Goal: Information Seeking & Learning: Learn about a topic

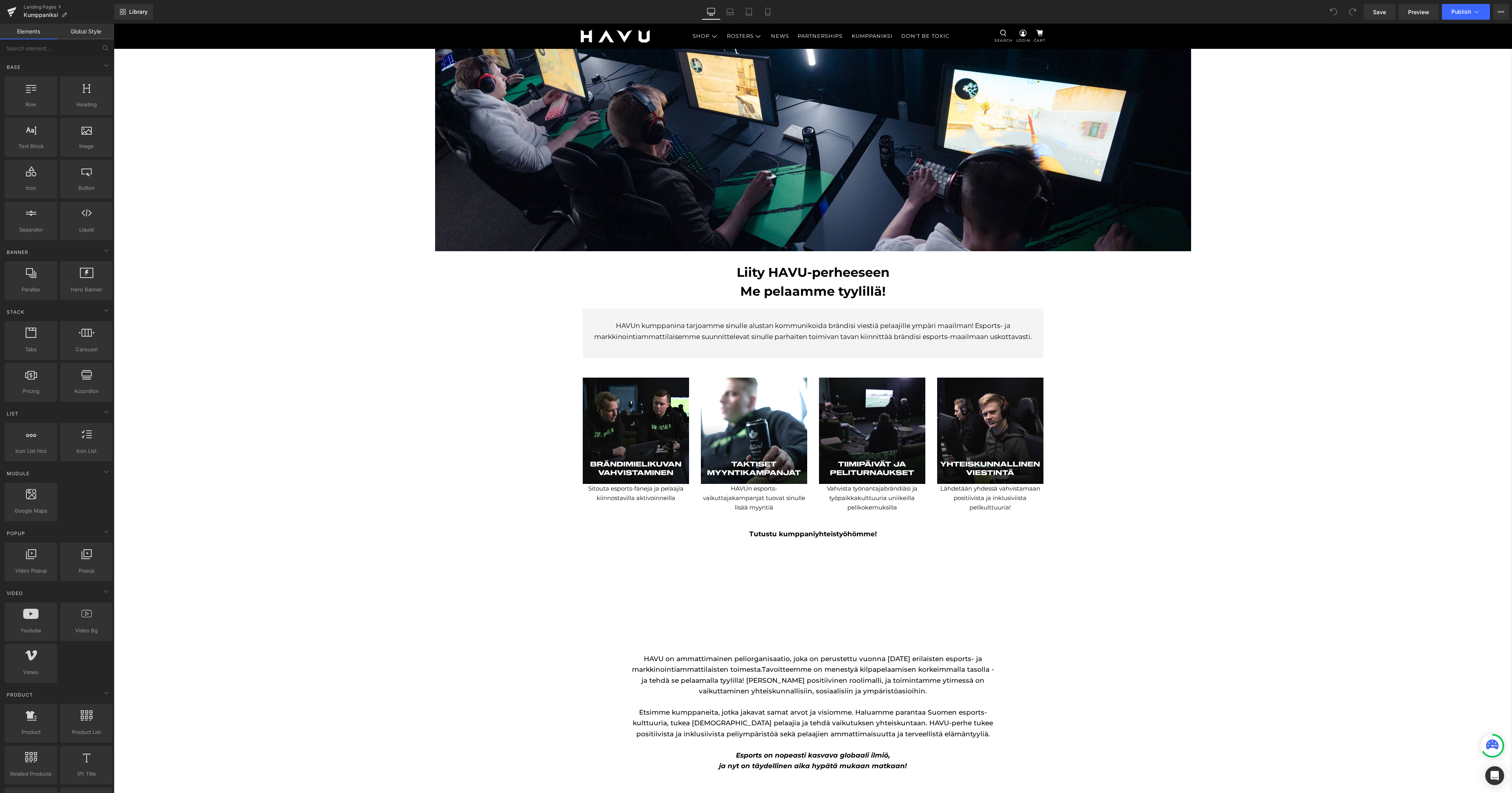
scroll to position [15, 0]
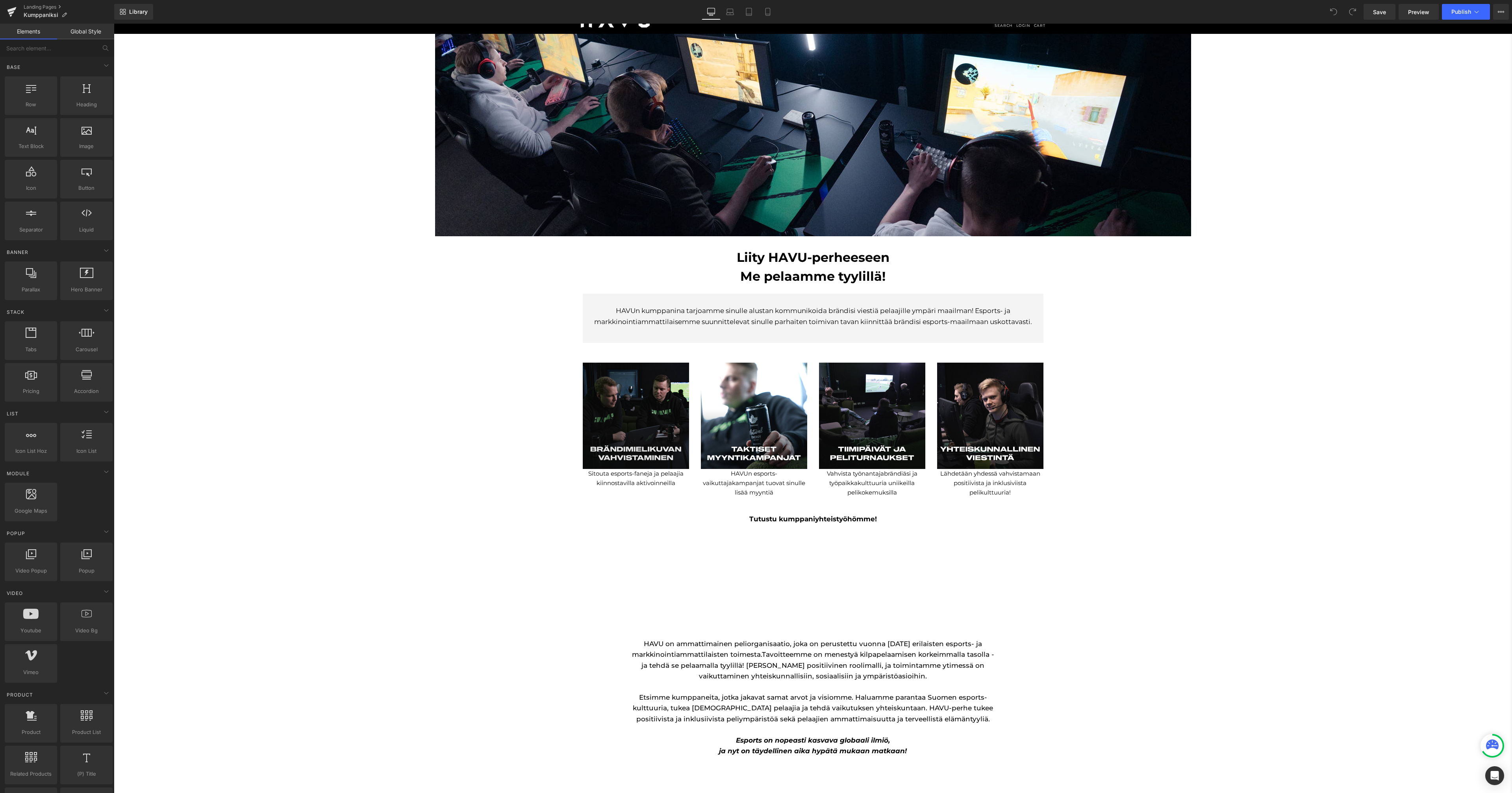
click at [610, 417] on img at bounding box center [636, 416] width 106 height 106
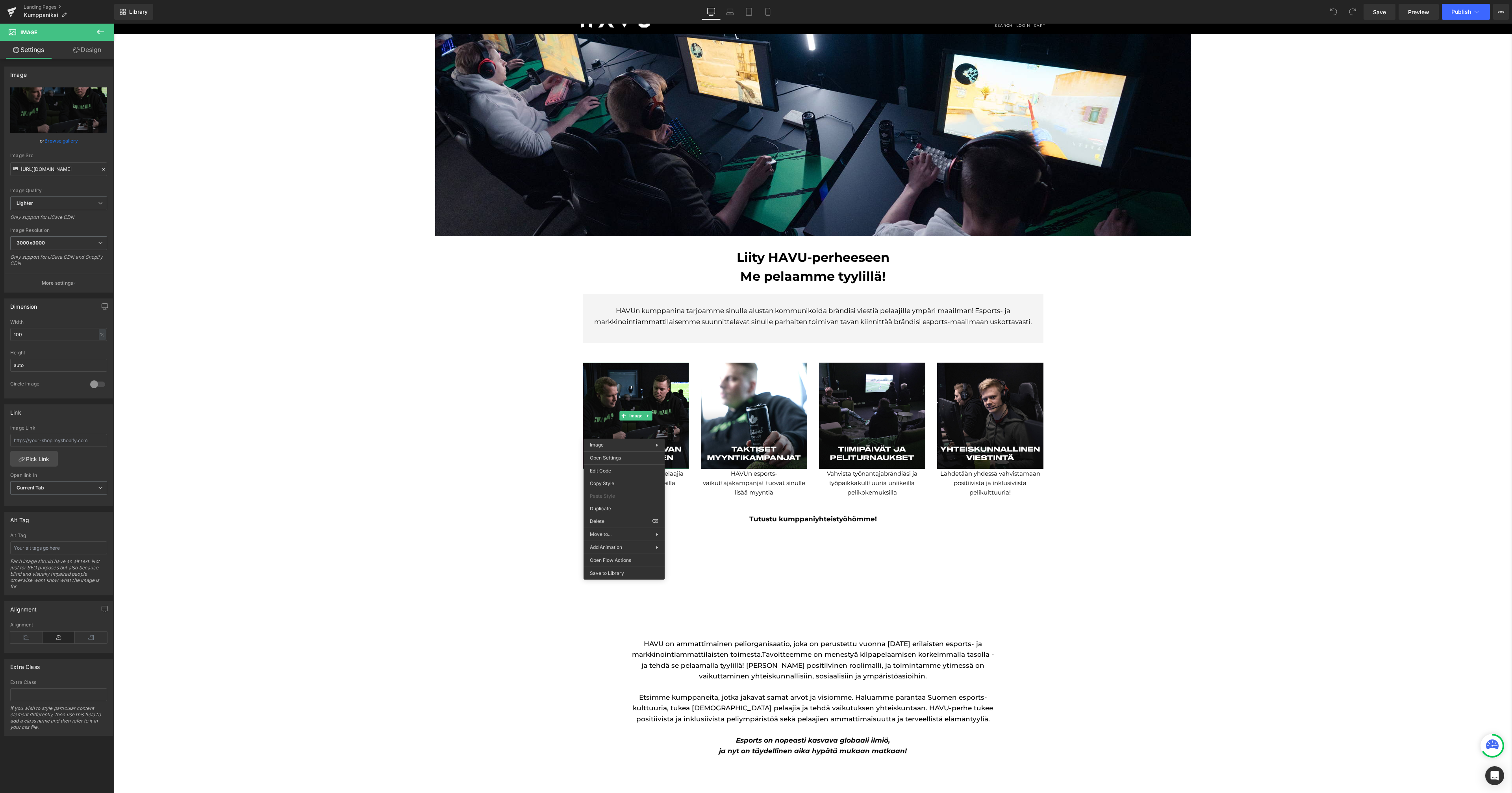
drag, startPoint x: 484, startPoint y: 435, endPoint x: 497, endPoint y: 434, distance: 13.0
click at [484, 435] on div "Image Liity HAVU-perheeseen Me pelaamme tyylillä! Heading HAVUn kumppanina tarj…" at bounding box center [813, 744] width 756 height 1420
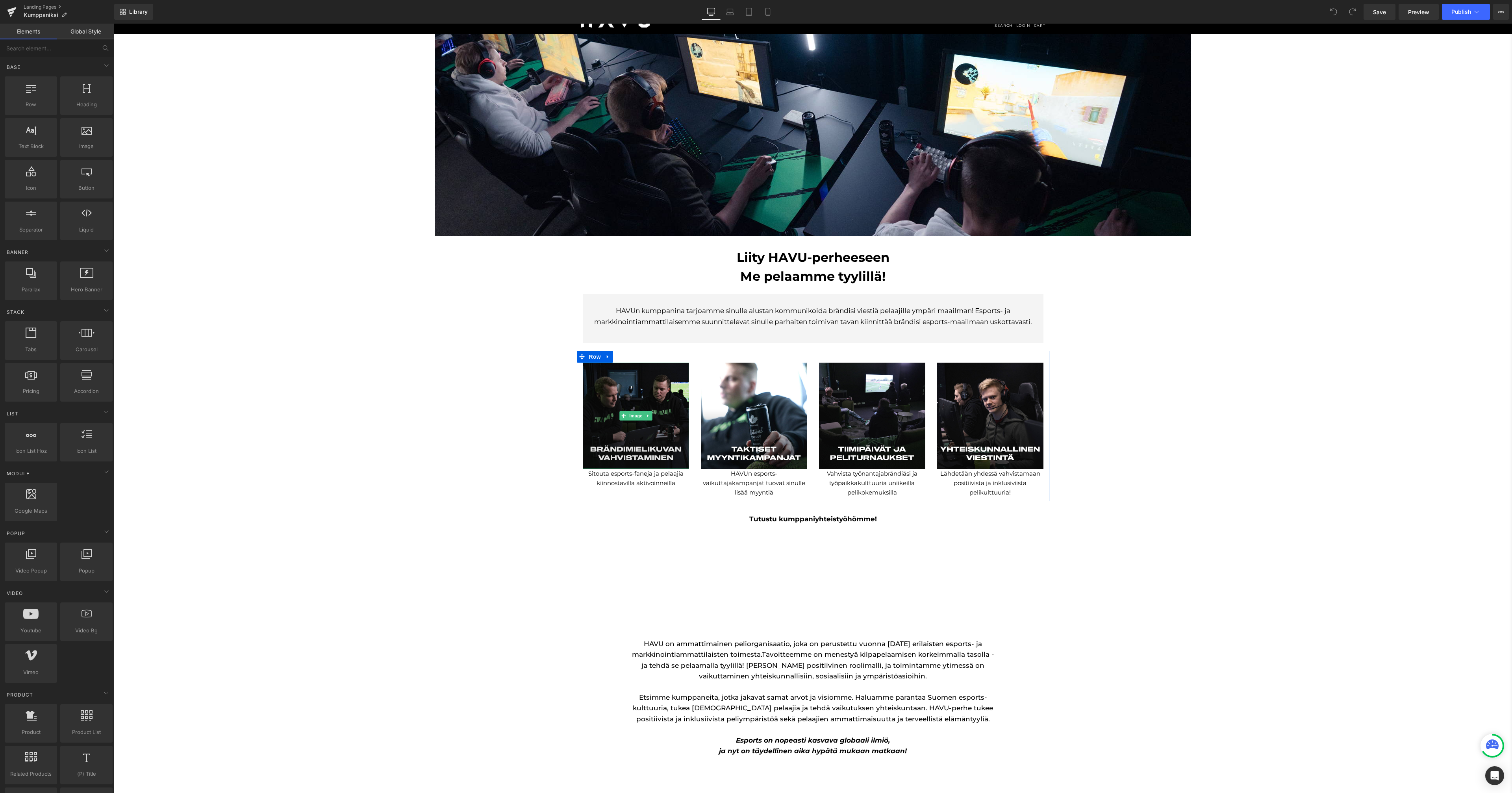
click at [639, 395] on img at bounding box center [636, 416] width 106 height 106
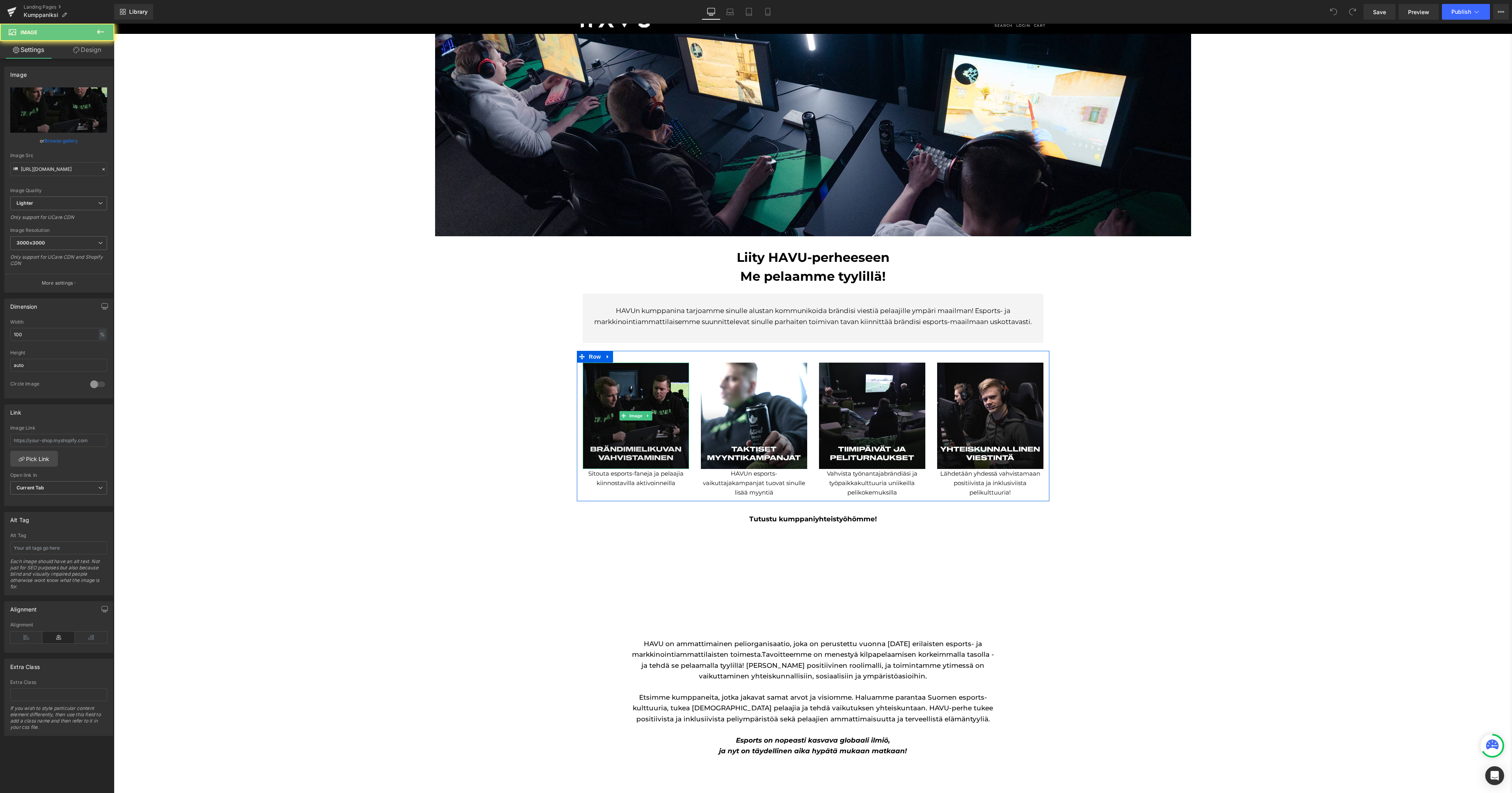
click at [639, 395] on img at bounding box center [636, 416] width 106 height 106
click at [60, 140] on link "Browse gallery" at bounding box center [61, 141] width 34 height 14
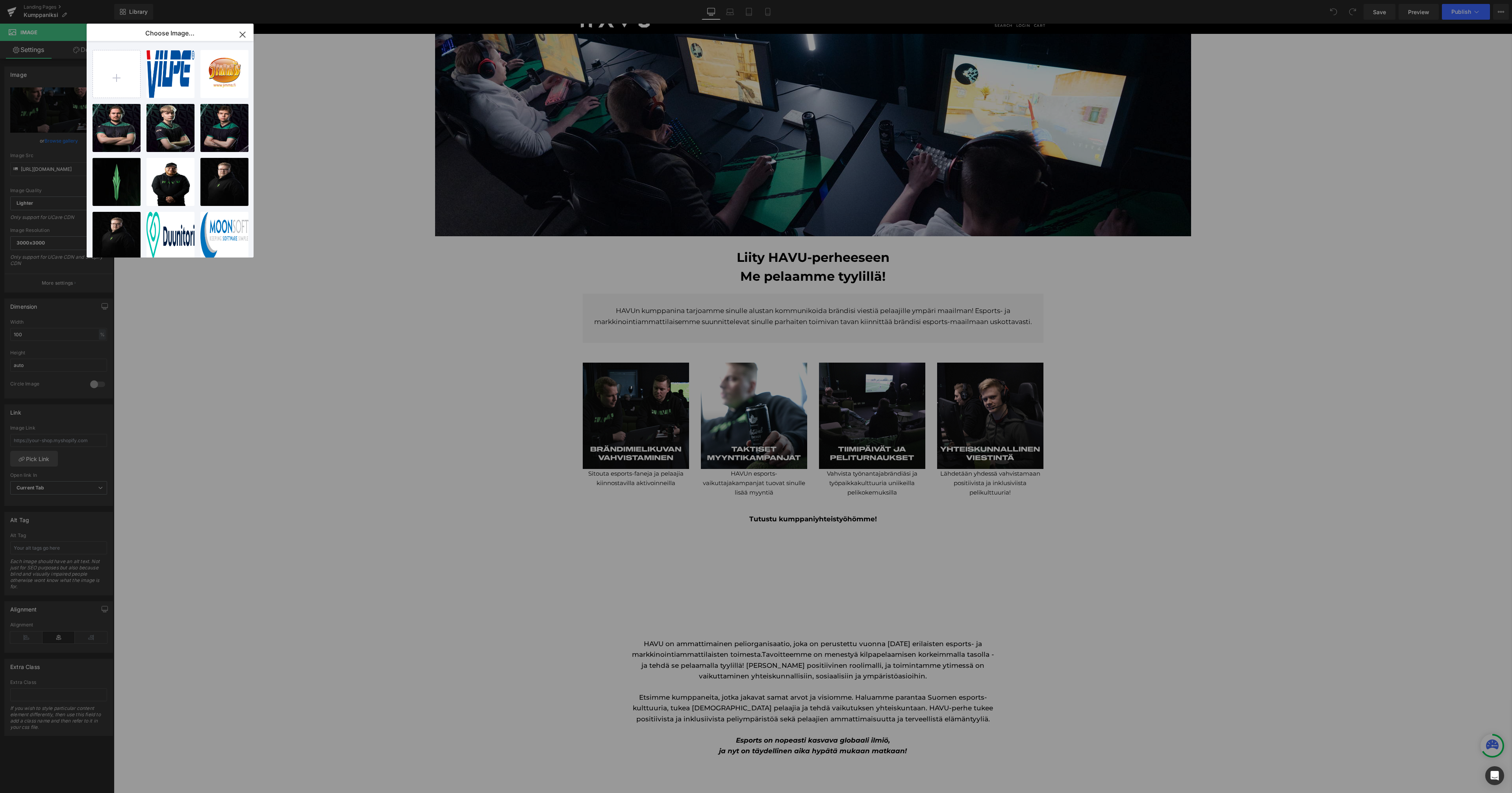
click at [0, 0] on icon "button" at bounding box center [0, 0] width 0 height 0
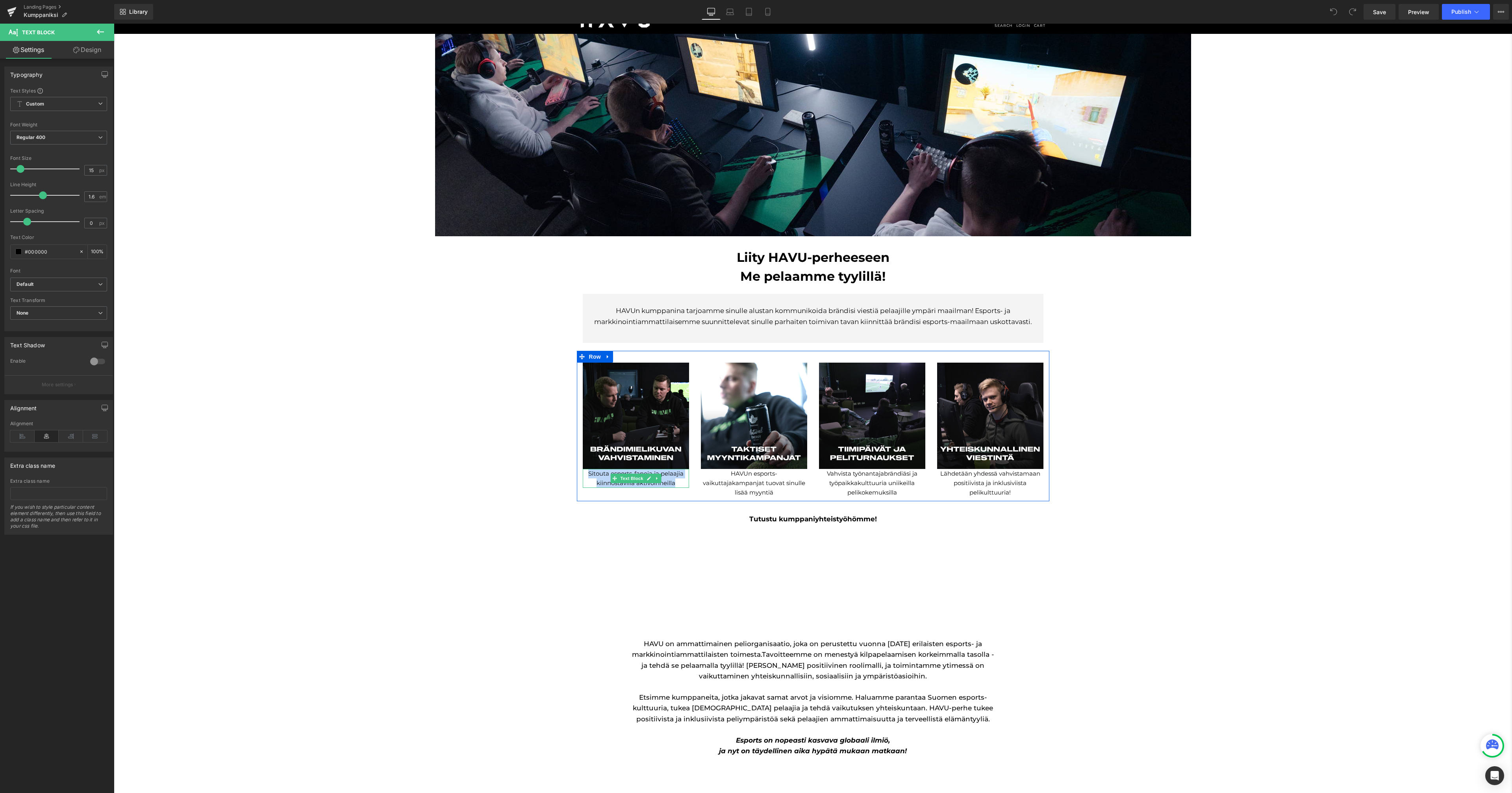
drag, startPoint x: 672, startPoint y: 482, endPoint x: 586, endPoint y: 474, distance: 86.4
click at [586, 474] on p "Sitouta esports-faneja ja pelaajia kiinnostavilla aktivoinneilla" at bounding box center [636, 478] width 106 height 19
copy p "Sitouta esports-faneja ja pelaajia kiinnostavilla aktivoinneilla"
click at [756, 490] on p "HAVUn esports-vaikuttajakampanjat tuovat sinulle lisää myyntiä" at bounding box center [754, 483] width 106 height 28
click at [770, 492] on p "HAVUn esports-vaikuttajakampanjat tuovat sinulle lisää myyntiä" at bounding box center [754, 483] width 106 height 28
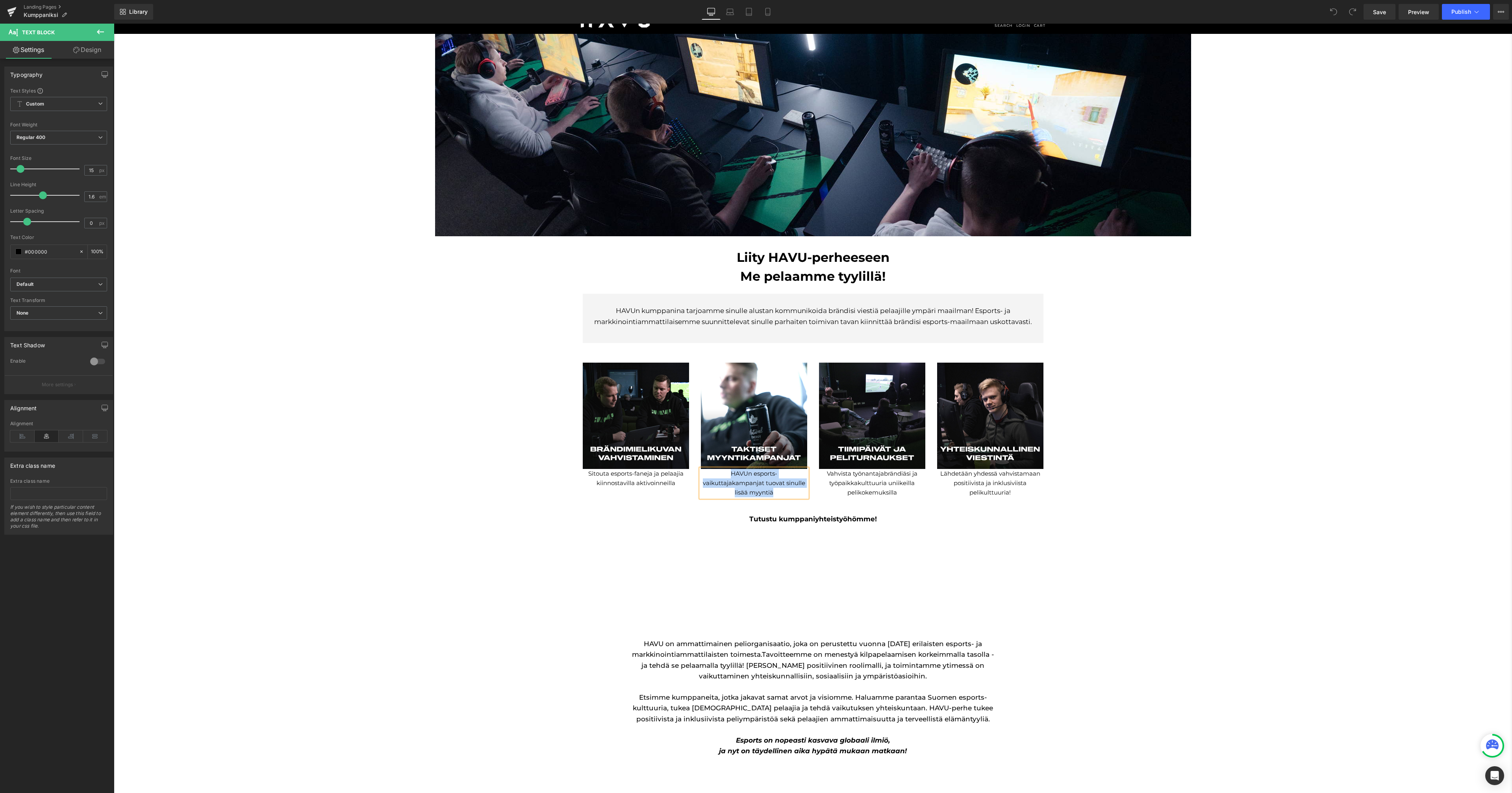
copy p "HAVUn esports-vaikuttajakampanjat tuovat sinulle lisää myyntiä"
click at [873, 487] on span "Text Block" at bounding box center [868, 483] width 26 height 10
click at [873, 493] on p "Vahvista työnantajabrändiäsi ja työpaikkakulttuuria uniikeilla pelikokemuksilla" at bounding box center [872, 483] width 106 height 28
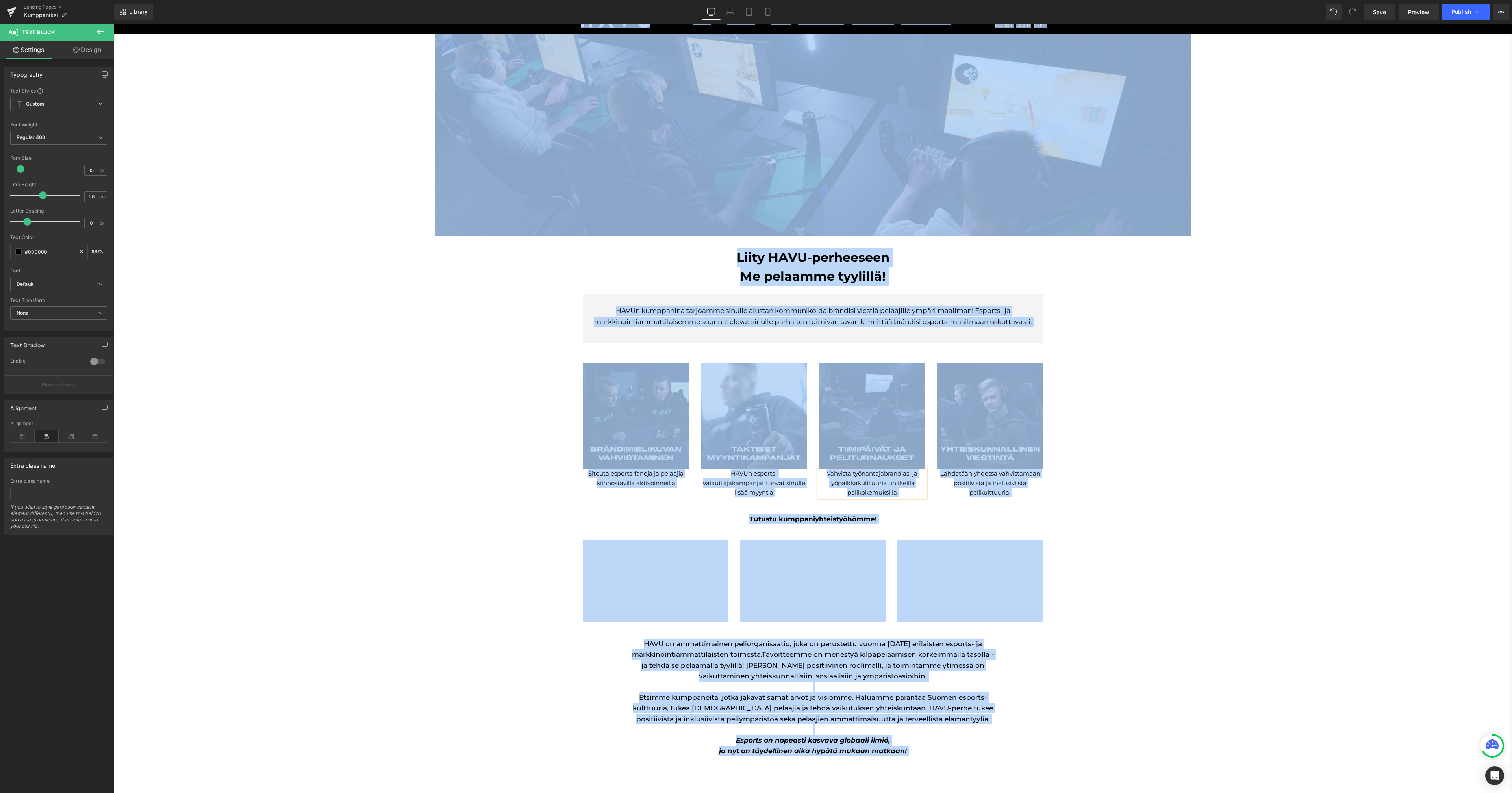
click at [866, 490] on p "Vahvista työnantajabrändiäsi ja työpaikkakulttuuria uniikeilla pelikokemuksilla" at bounding box center [872, 483] width 106 height 28
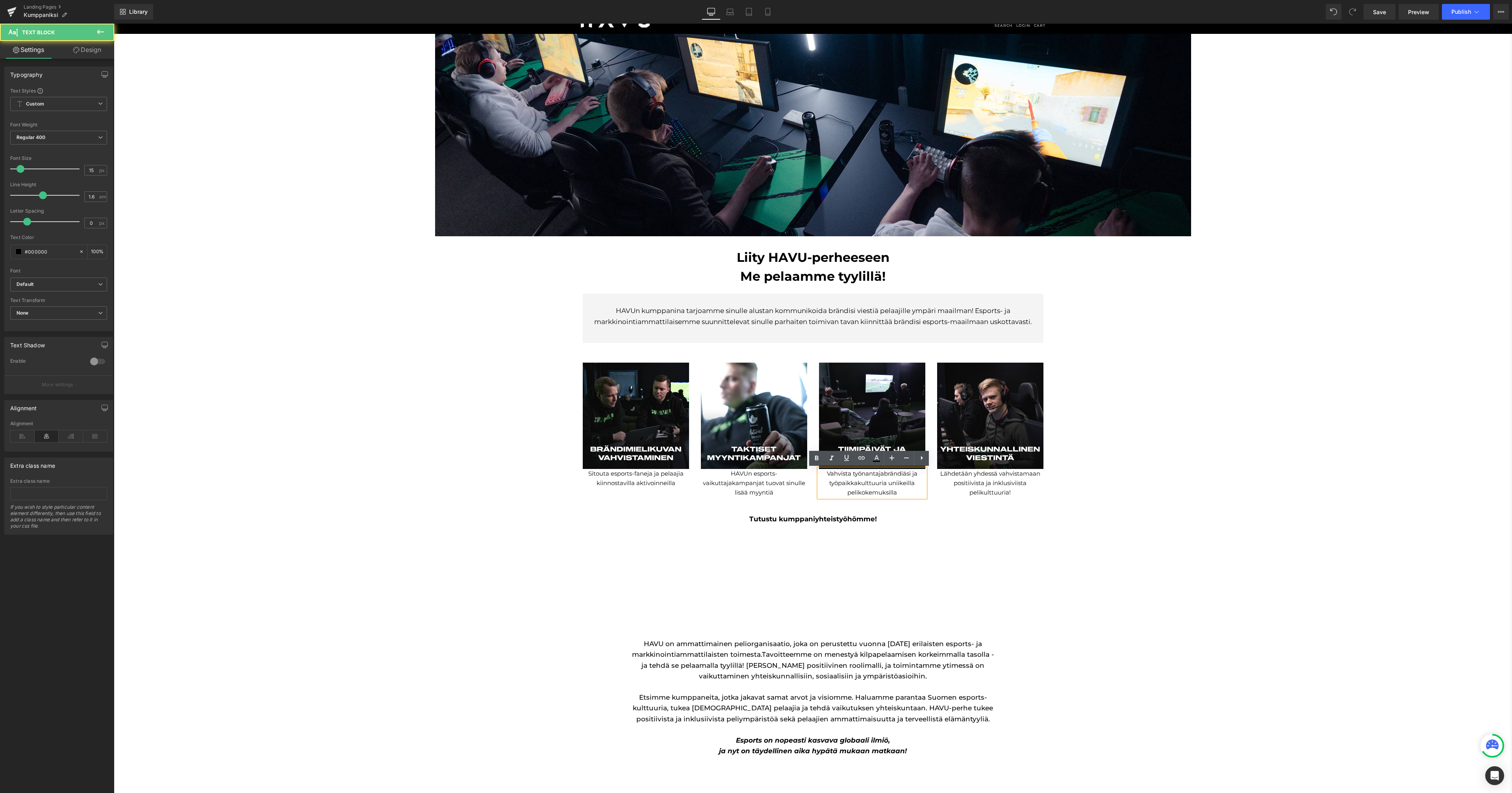
click at [898, 495] on p "Vahvista työnantajabrändiäsi ja työpaikkakulttuuria uniikeilla pelikokemuksilla" at bounding box center [872, 483] width 106 height 28
copy p "Vahvista työnantajabrändiäsi ja työpaikkakulttuuria uniikeilla pelikokemuksilla"
click at [975, 483] on span "Text Block" at bounding box center [985, 483] width 26 height 10
click at [980, 493] on p "Lähdetään yhdessä vahvistamaan positiivista ja inklusiviista pelikulttuuria!" at bounding box center [990, 483] width 106 height 28
click at [980, 494] on p "Lähdetään yhdessä vahvistamaan positiivista ja inklusiviista pelikulttuuria!" at bounding box center [990, 483] width 106 height 28
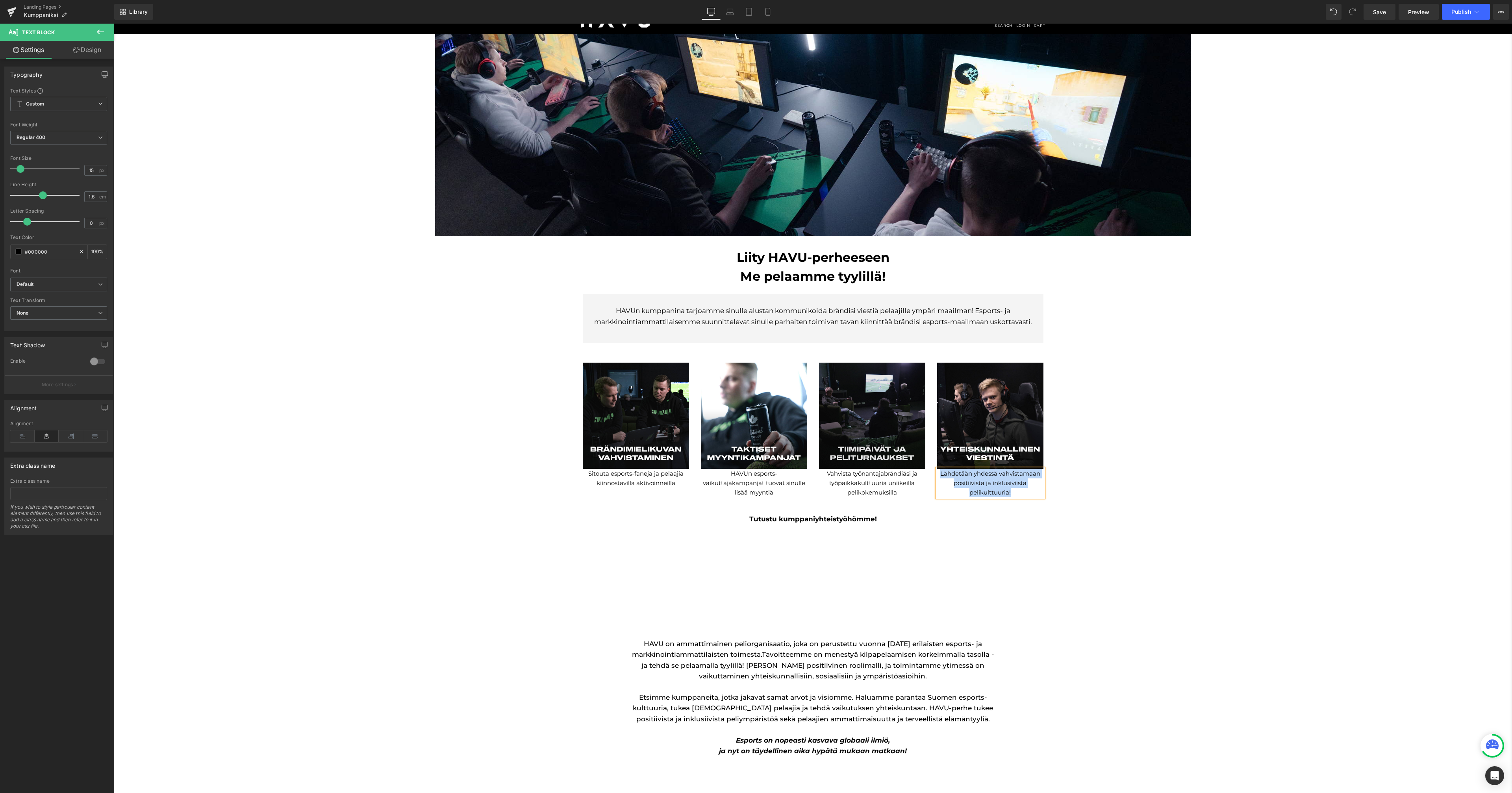
copy p "Lähdetään yhdessä vahvistamaan positiivista ja inklusiviista pelikulttuuria!"
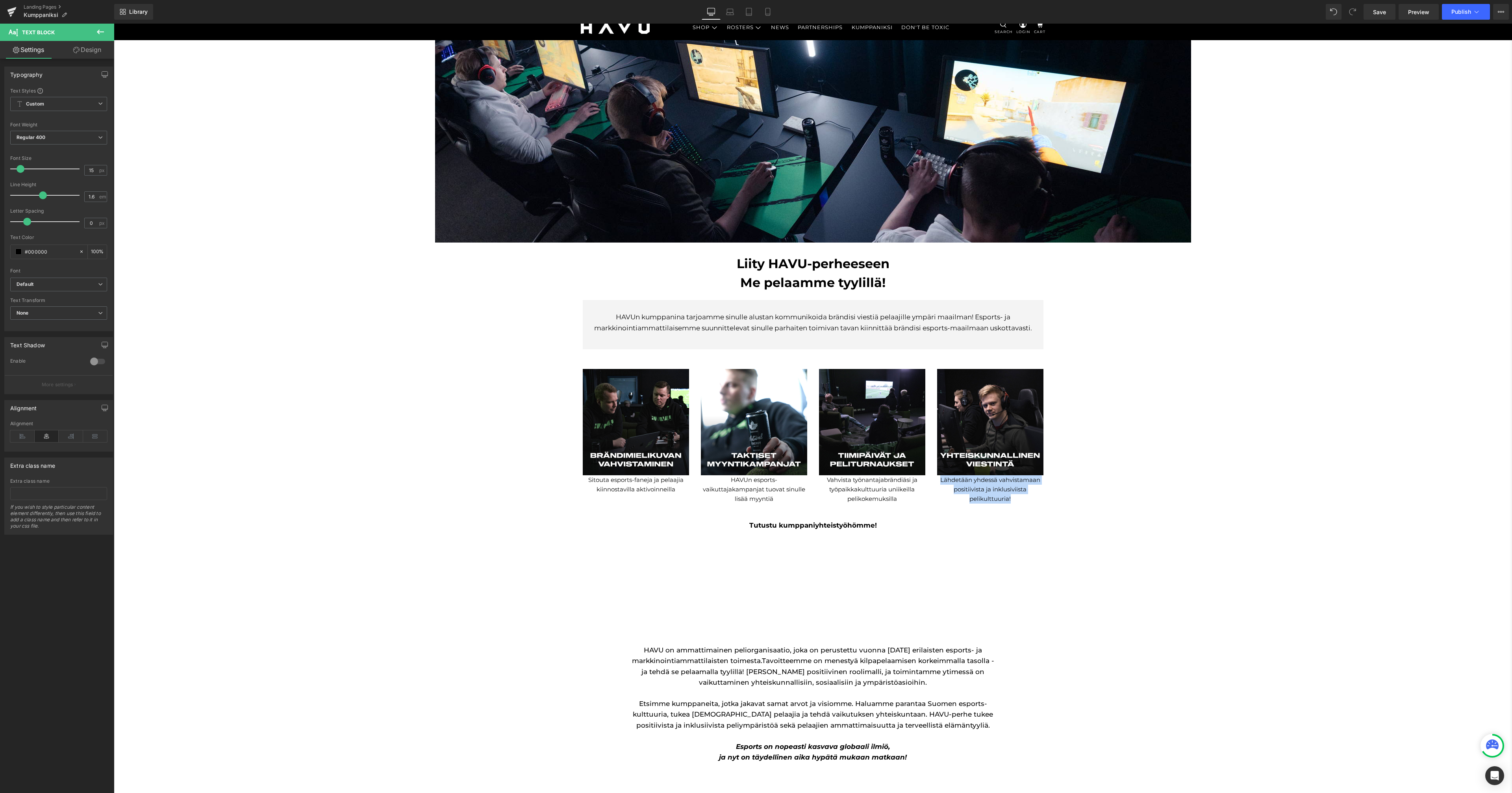
scroll to position [0, 0]
